Goal: Book appointment/travel/reservation

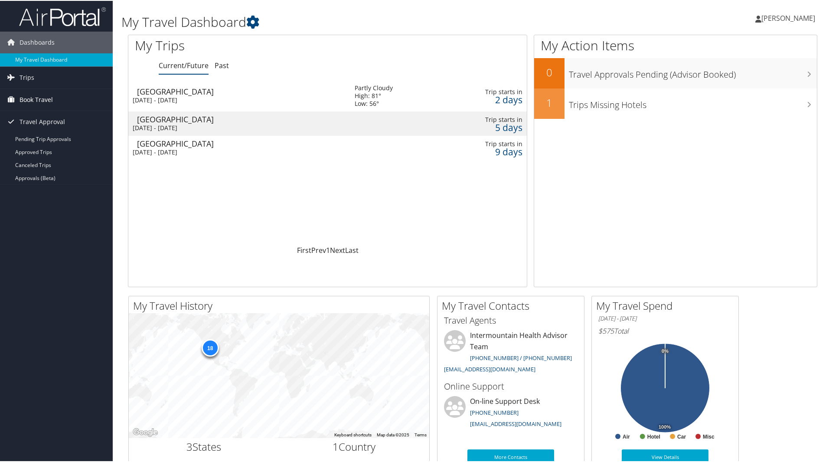
click at [63, 94] on link "Book Travel" at bounding box center [56, 99] width 113 height 22
click at [44, 145] on link "Book/Manage Online Trips" at bounding box center [56, 142] width 113 height 13
